Goal: Check status

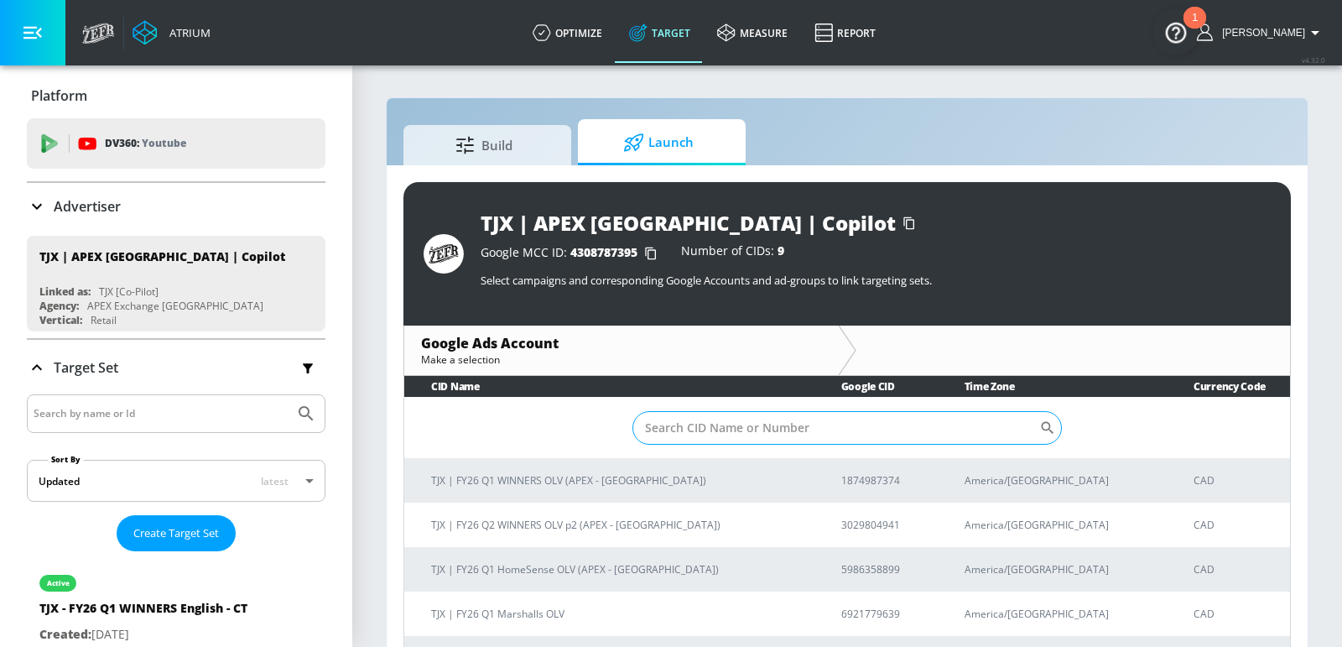
click at [781, 424] on input "Sort By" at bounding box center [836, 428] width 407 height 34
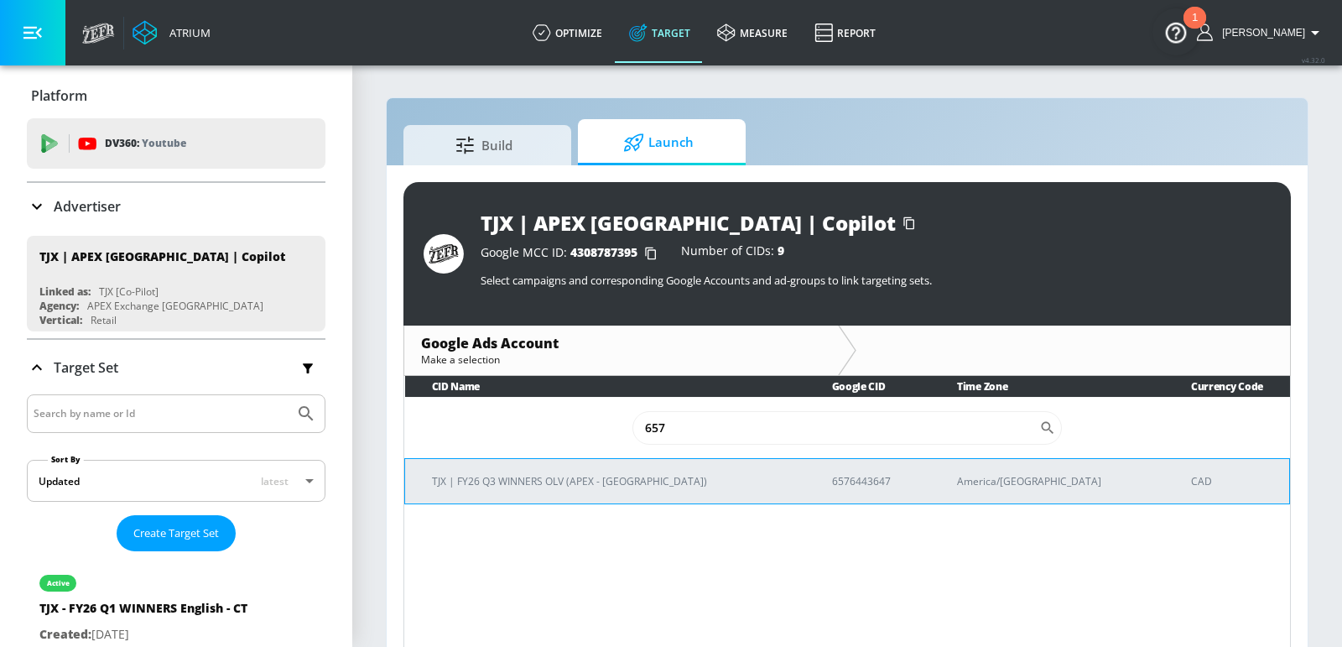
type input "657"
click at [609, 487] on p "TJX | FY26 Q3 WINNERS OLV (APEX - Canada)" at bounding box center [612, 481] width 360 height 18
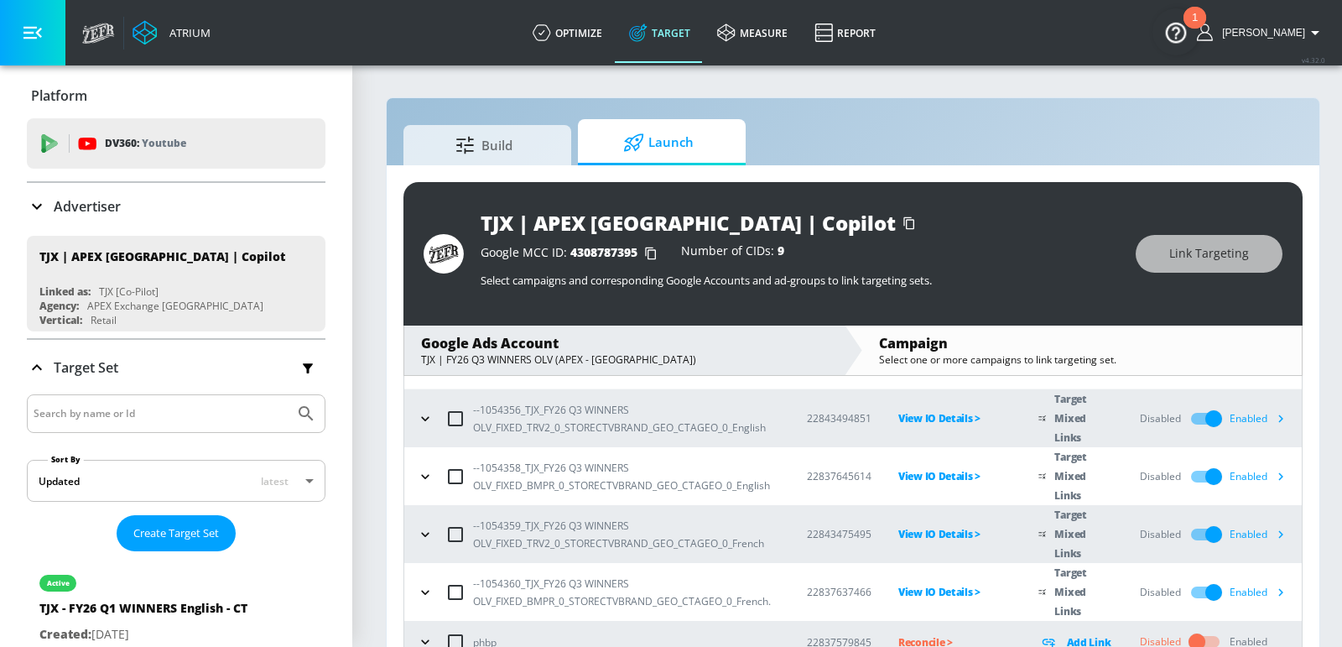
scroll to position [102, 0]
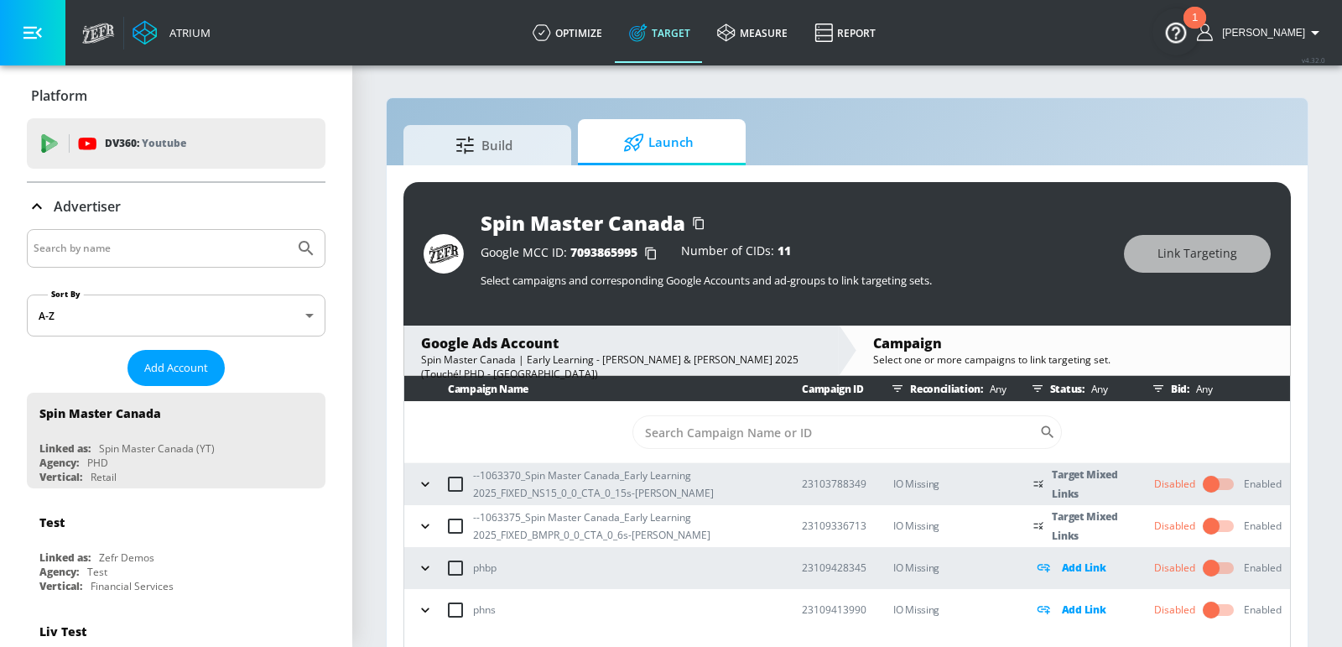
click at [918, 480] on p "IO Missing" at bounding box center [949, 483] width 113 height 19
click at [420, 480] on icon "button" at bounding box center [425, 484] width 17 height 17
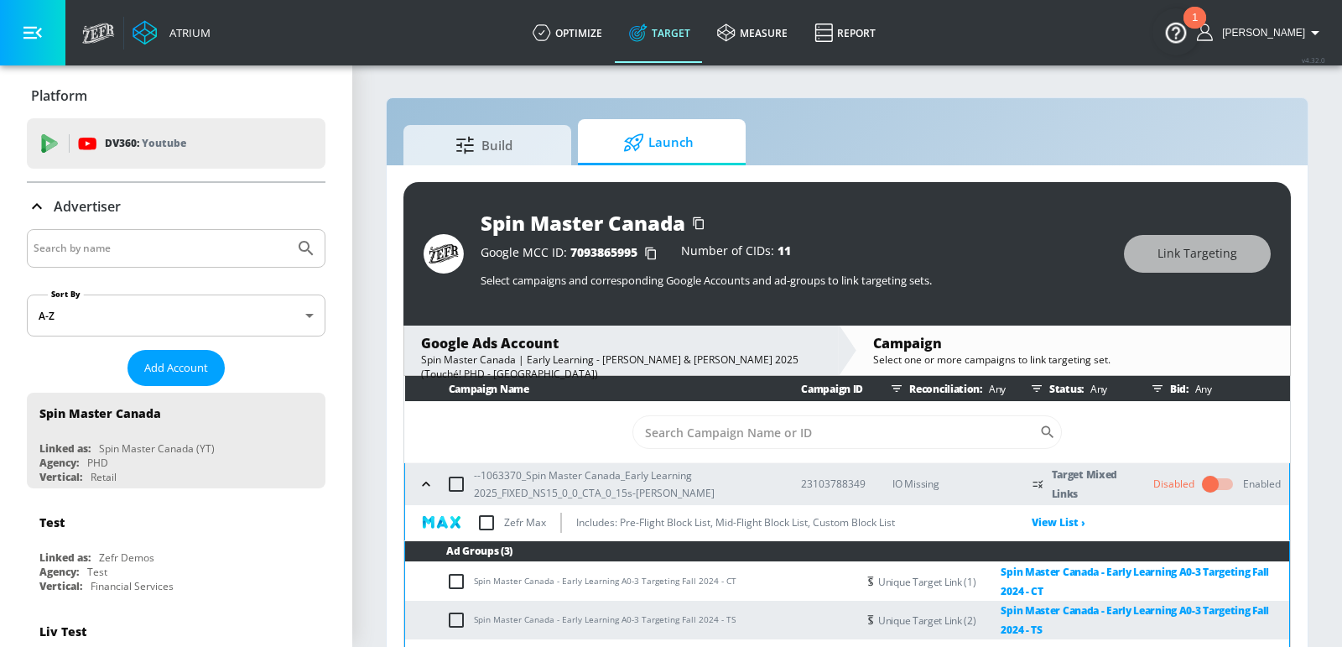
click at [421, 481] on icon "button" at bounding box center [426, 484] width 17 height 17
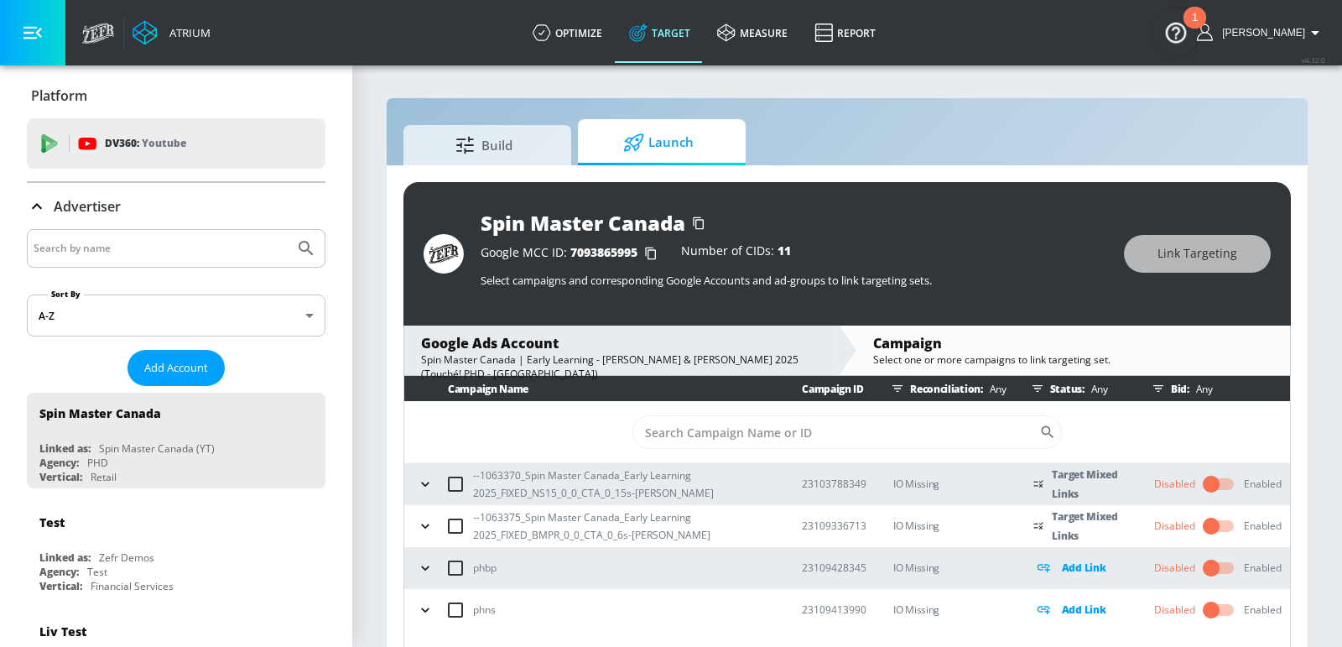
click at [918, 492] on td "IO Missing" at bounding box center [937, 484] width 140 height 42
click at [918, 486] on p "IO Missing" at bounding box center [949, 483] width 113 height 19
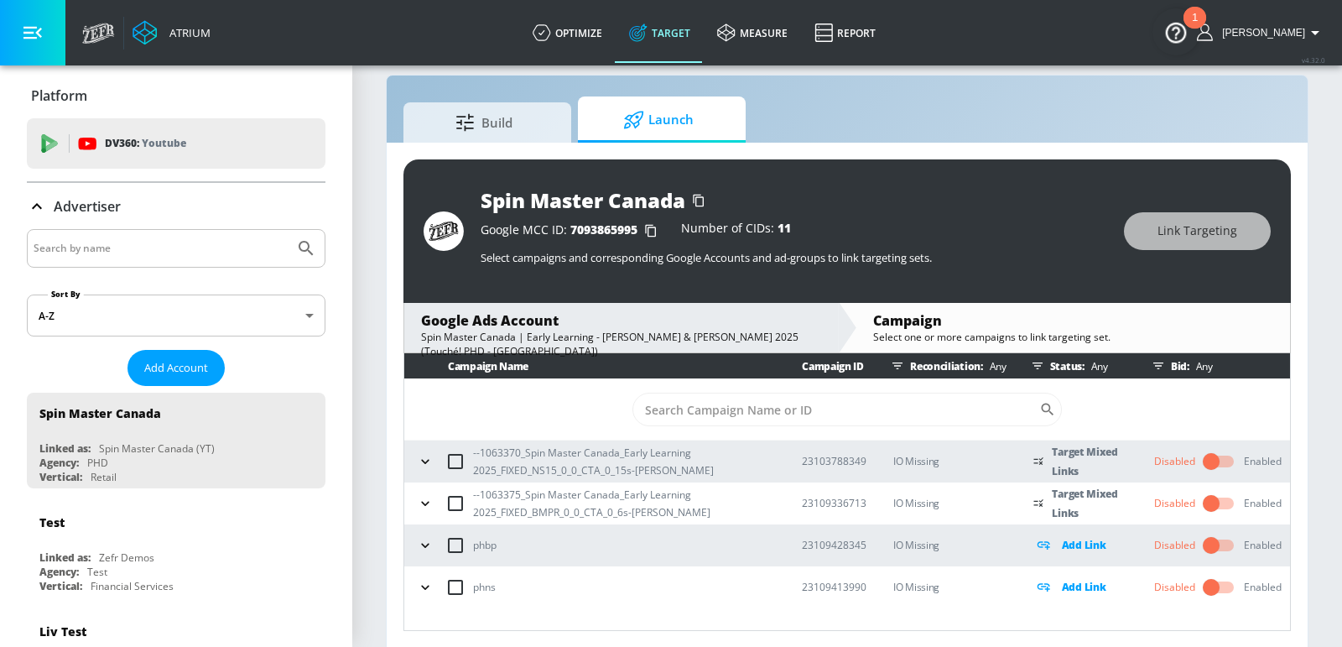
click at [921, 545] on p "IO Missing" at bounding box center [949, 544] width 113 height 19
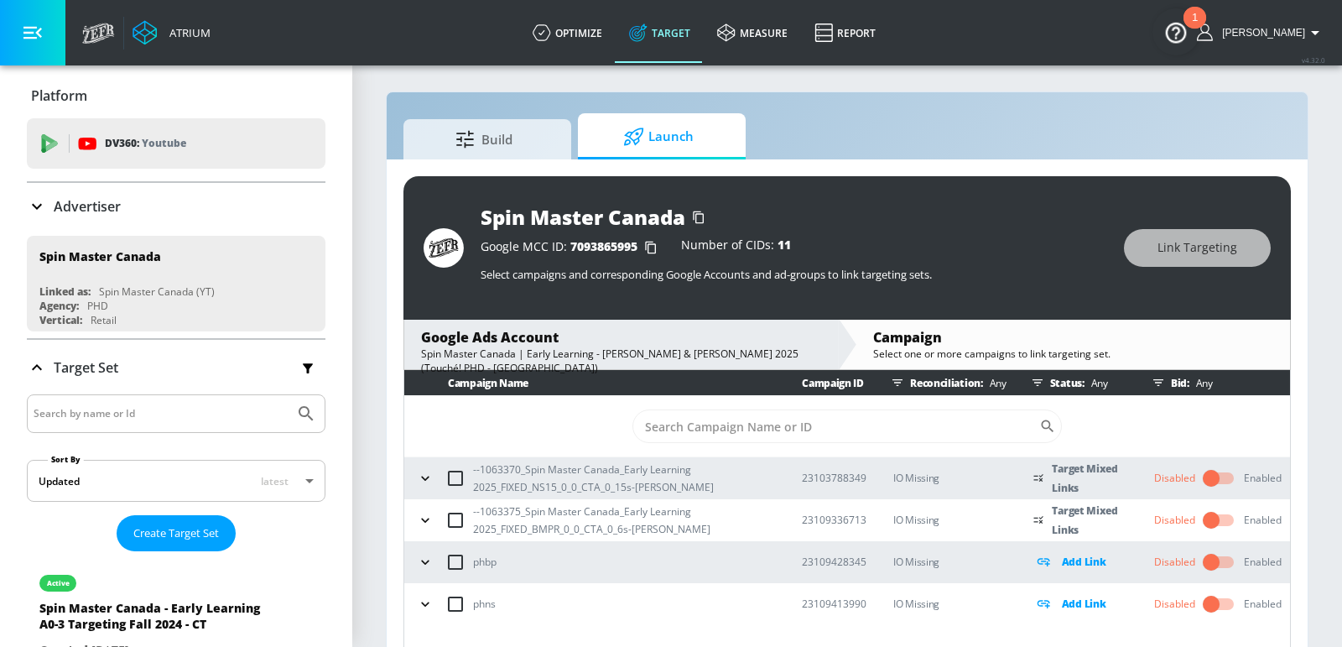
scroll to position [23, 0]
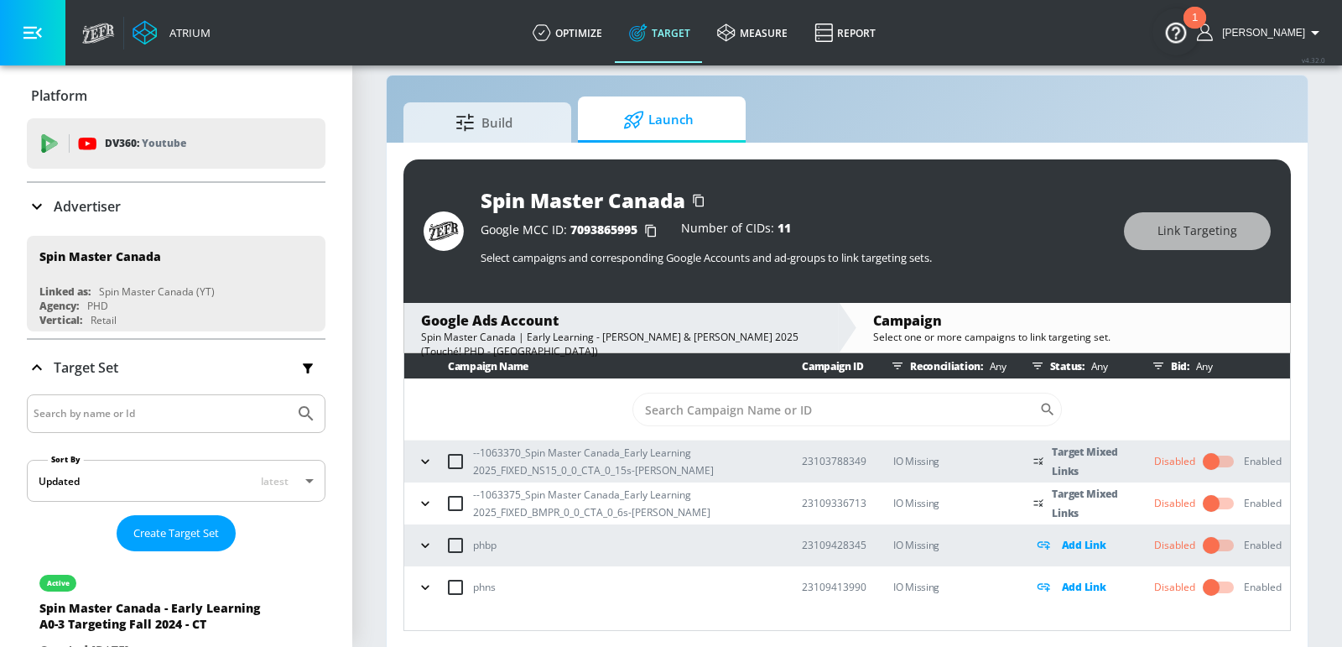
click at [923, 496] on p "IO Missing" at bounding box center [949, 502] width 113 height 19
